Goal: Task Accomplishment & Management: Manage account settings

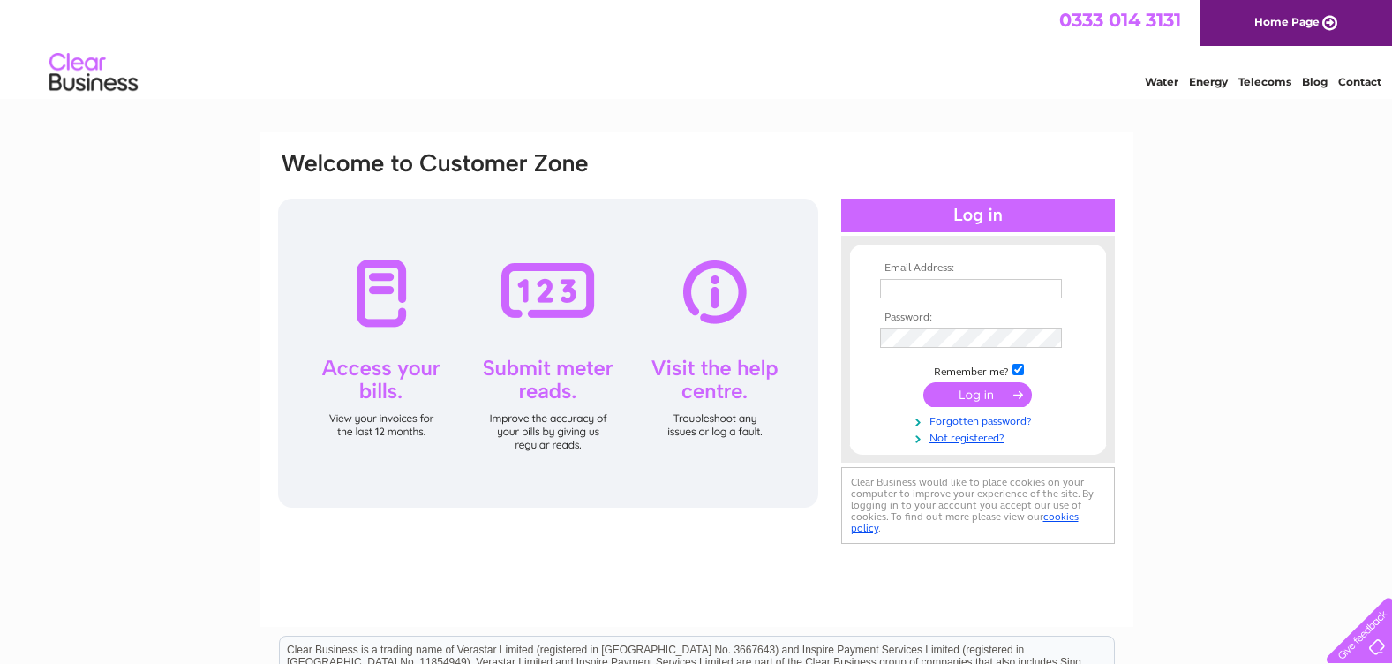
click at [979, 280] on input "text" at bounding box center [971, 288] width 182 height 19
type input "norah.mooney@nhs.scot"
click at [923, 384] on input "submit" at bounding box center [977, 396] width 109 height 25
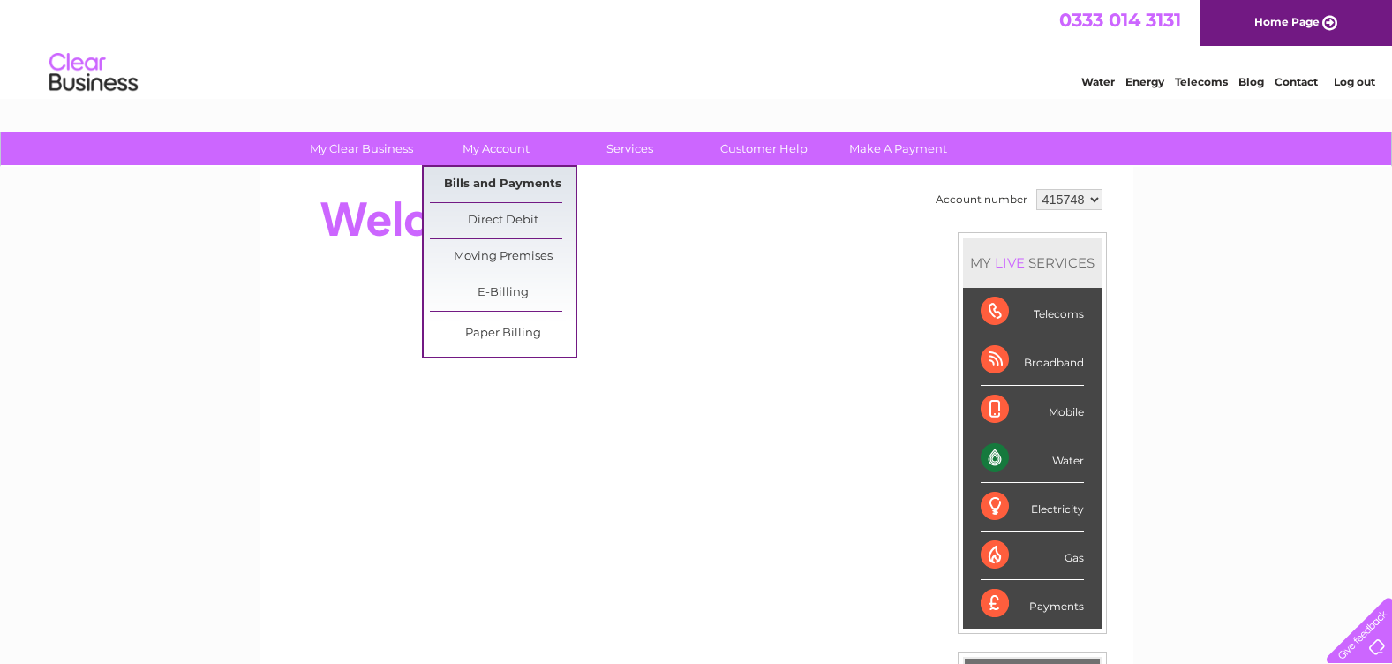
click at [499, 173] on link "Bills and Payments" at bounding box center [503, 184] width 146 height 35
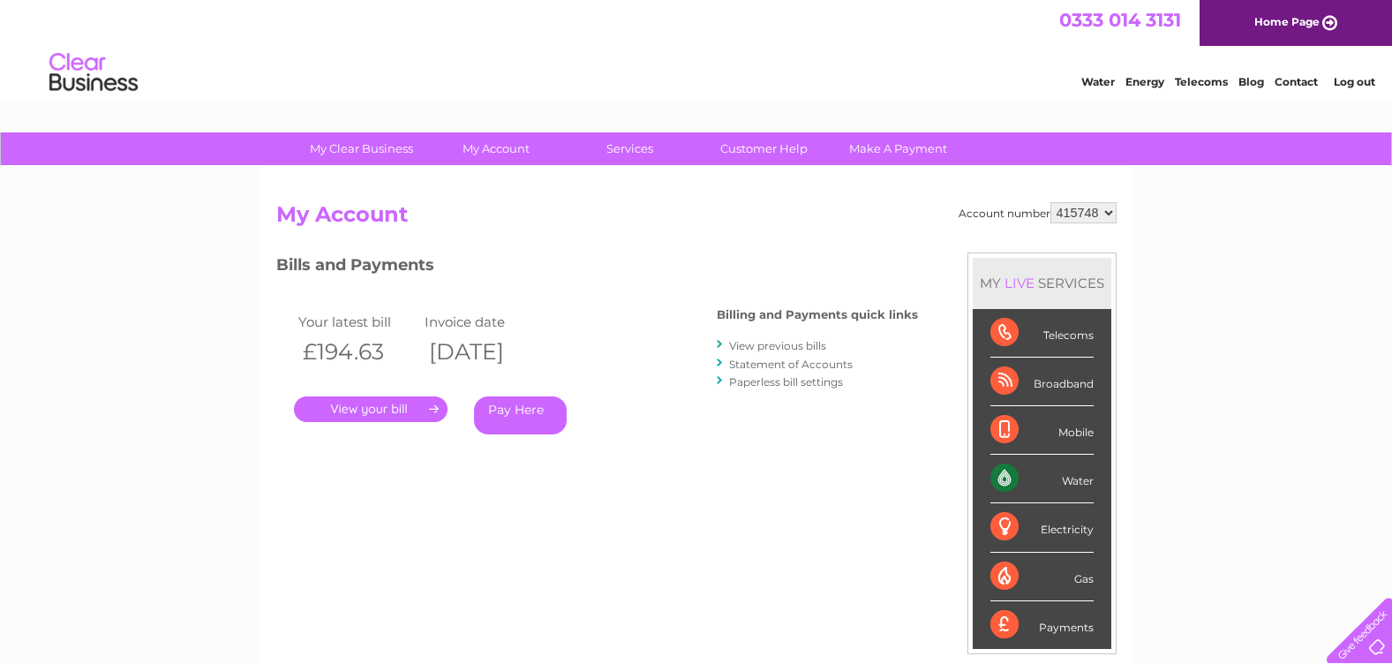
click at [1301, 85] on link "Contact" at bounding box center [1296, 81] width 43 height 13
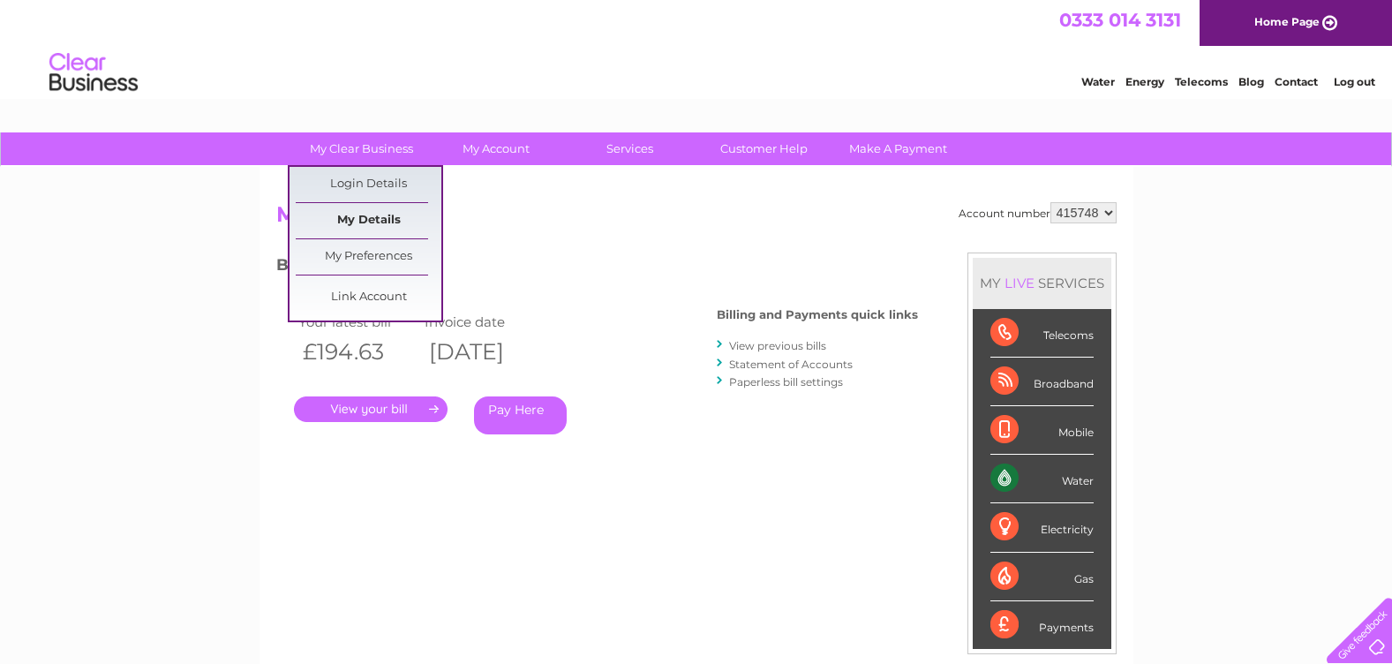
click at [362, 220] on link "My Details" at bounding box center [369, 220] width 146 height 35
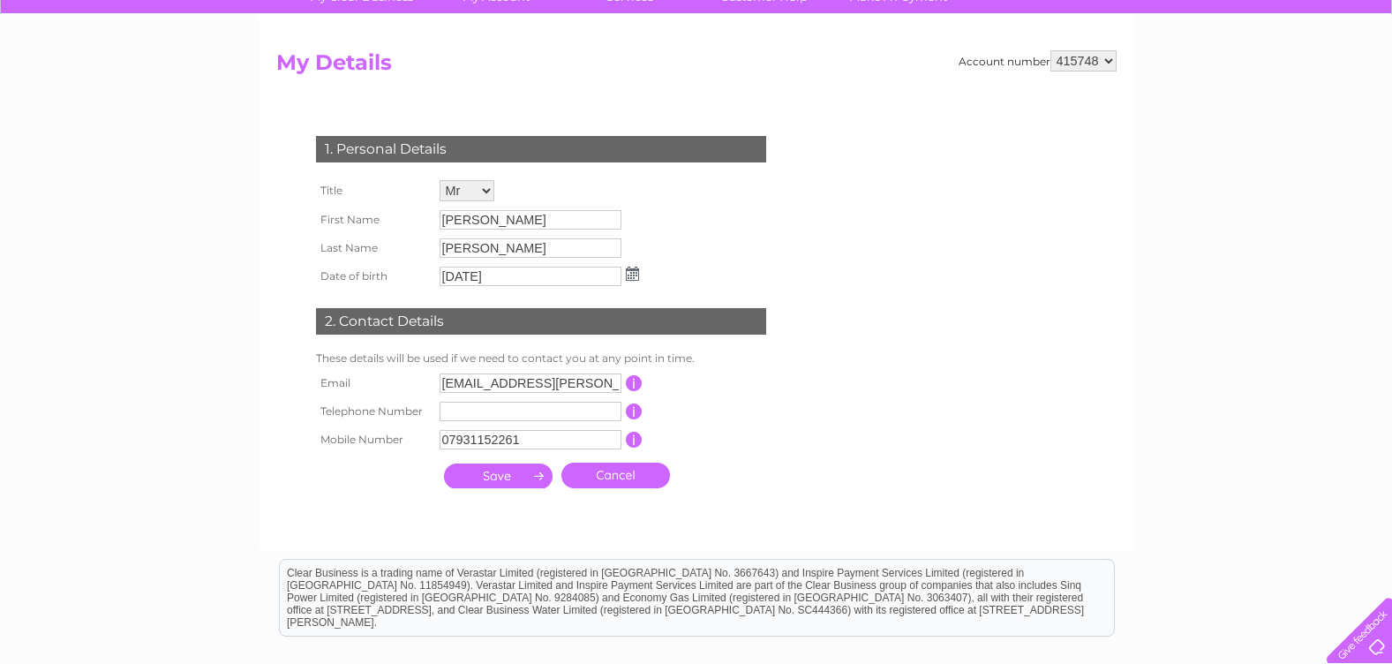
scroll to position [177, 0]
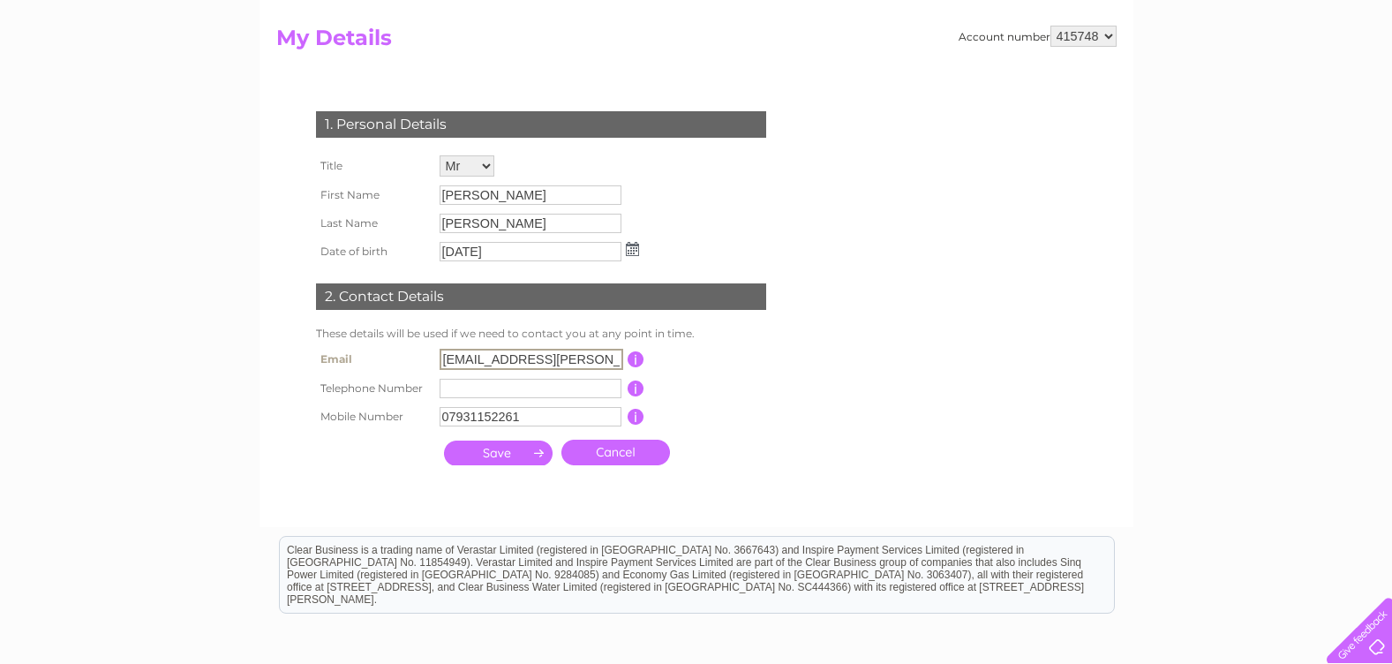
drag, startPoint x: 461, startPoint y: 358, endPoint x: 426, endPoint y: 358, distance: 34.4
click at [426, 358] on tr "Email norah.mooney@nhs.scot This should be a valid email address" at bounding box center [549, 359] width 474 height 30
type input "rab.cass@hotmail.com"
click at [509, 456] on input "submit" at bounding box center [498, 453] width 109 height 25
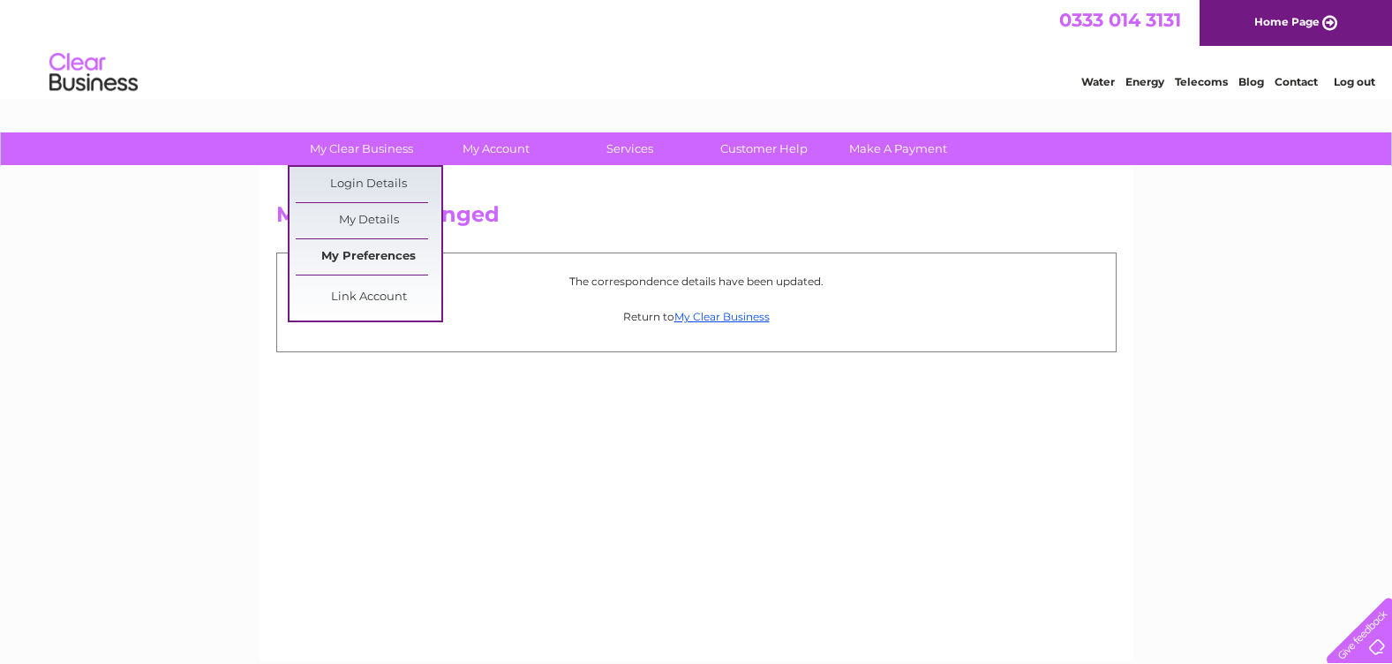
click at [365, 256] on link "My Preferences" at bounding box center [369, 256] width 146 height 35
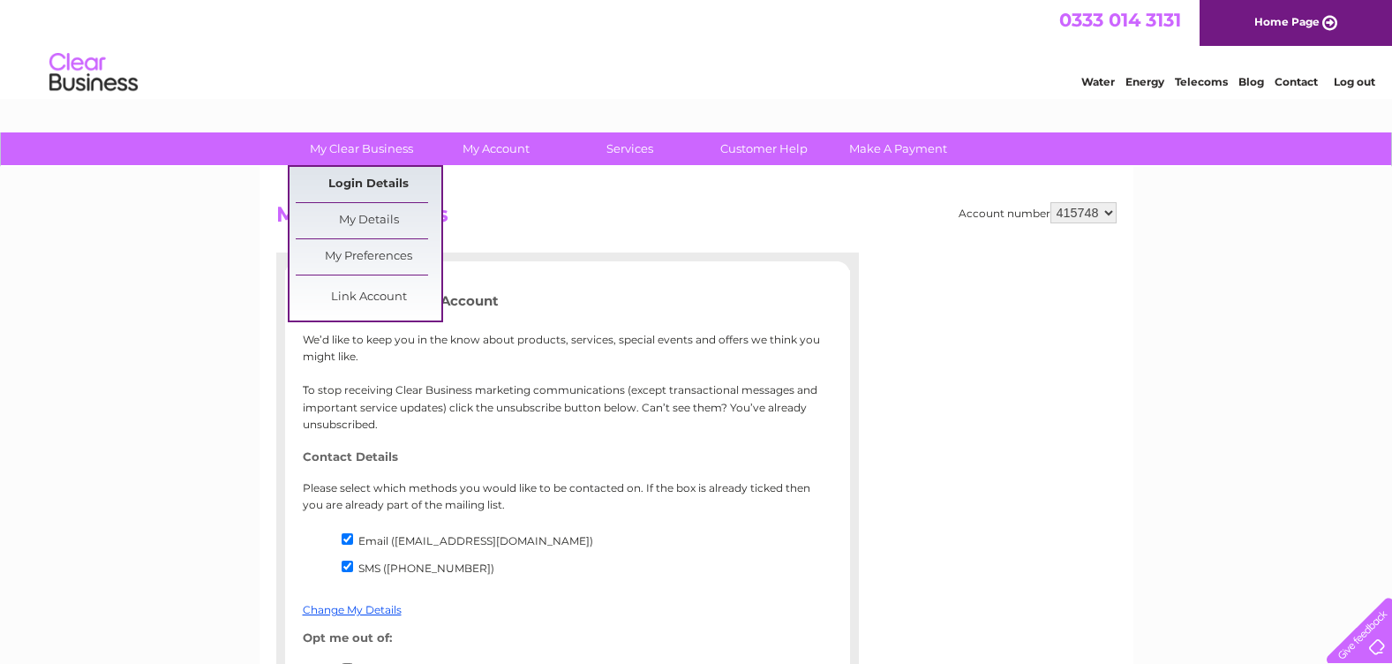
click at [359, 183] on link "Login Details" at bounding box center [369, 184] width 146 height 35
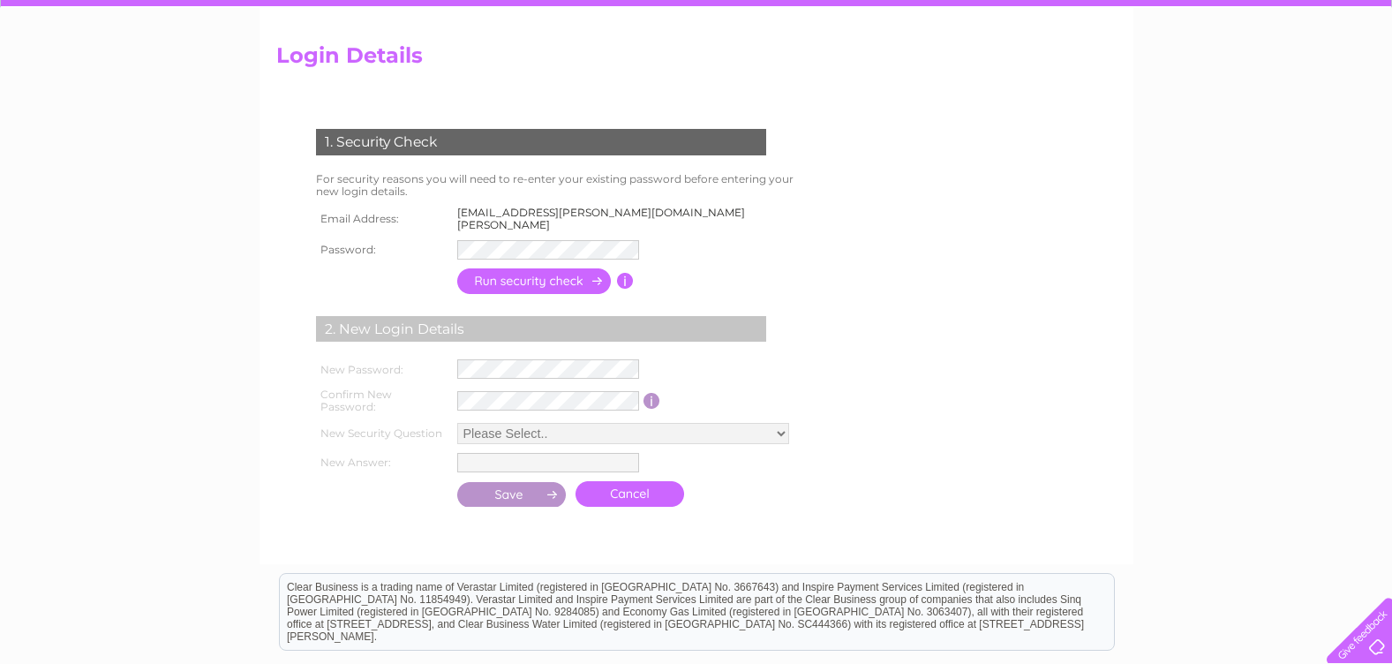
scroll to position [177, 0]
